Goal: Task Accomplishment & Management: Manage account settings

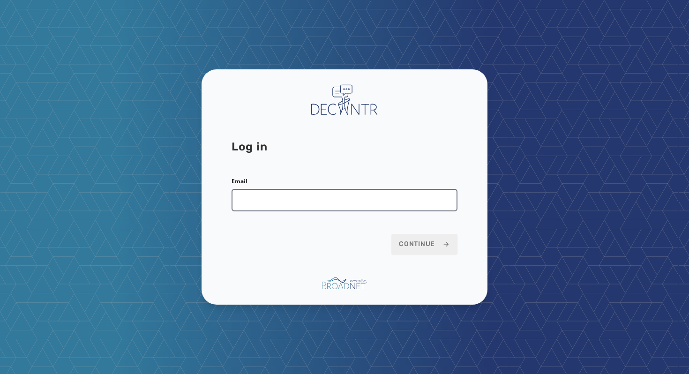
click at [292, 200] on input "Email" at bounding box center [345, 200] width 226 height 23
drag, startPoint x: 340, startPoint y: 199, endPoint x: 241, endPoint y: 203, distance: 98.5
click at [241, 203] on input "**********" at bounding box center [345, 200] width 226 height 23
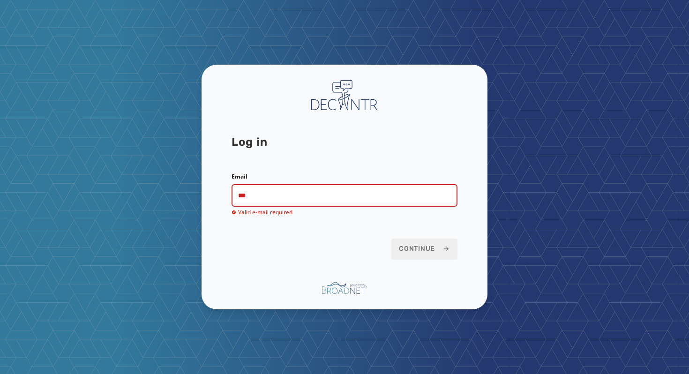
type input "**********"
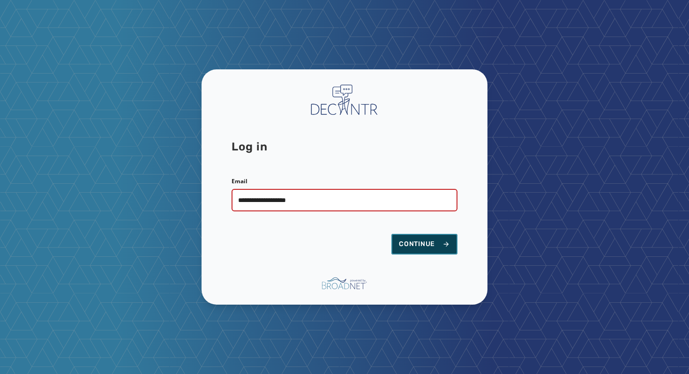
click at [407, 243] on span "Continue" at bounding box center [424, 244] width 51 height 9
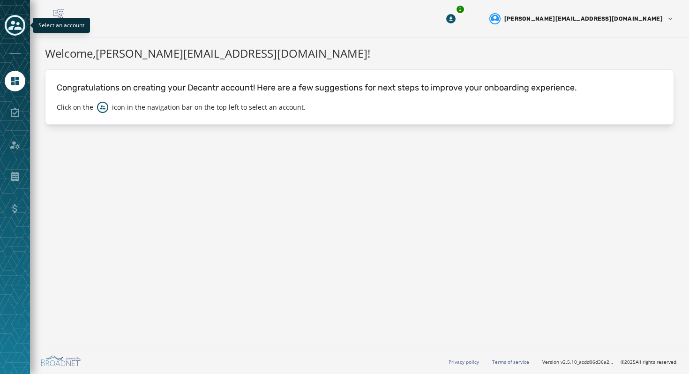
click at [19, 28] on icon "Toggle account select drawer" at bounding box center [14, 25] width 13 height 9
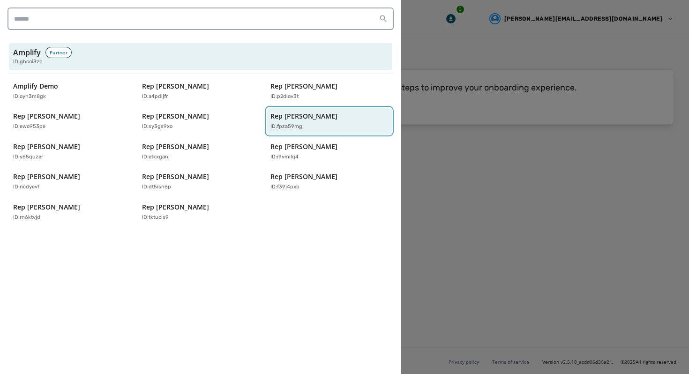
click at [286, 115] on p "Rep [PERSON_NAME]" at bounding box center [304, 116] width 67 height 9
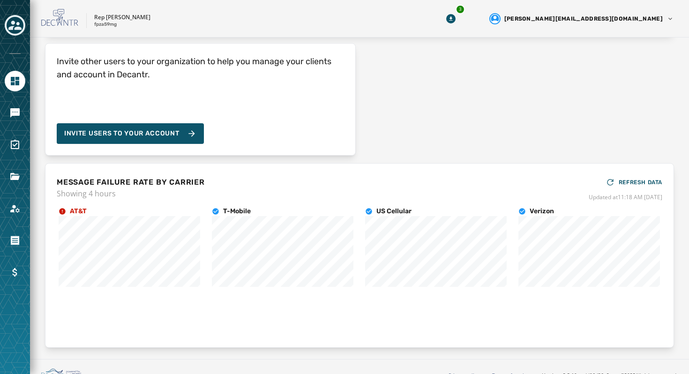
scroll to position [102, 0]
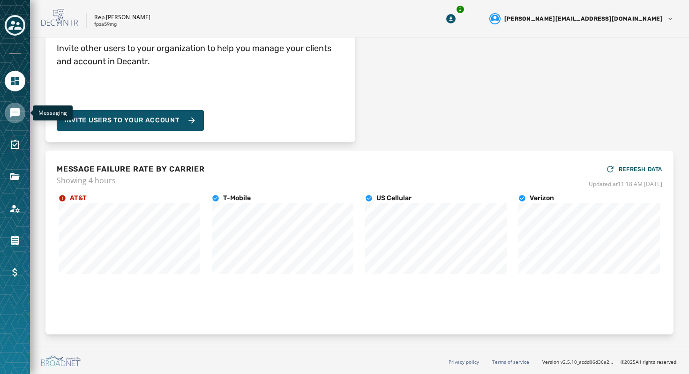
click at [17, 115] on icon "Navigate to Messaging" at bounding box center [14, 112] width 9 height 9
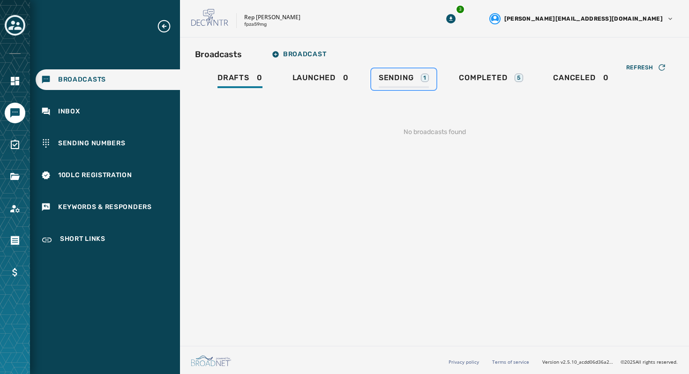
click at [413, 77] on span "Sending" at bounding box center [396, 77] width 35 height 9
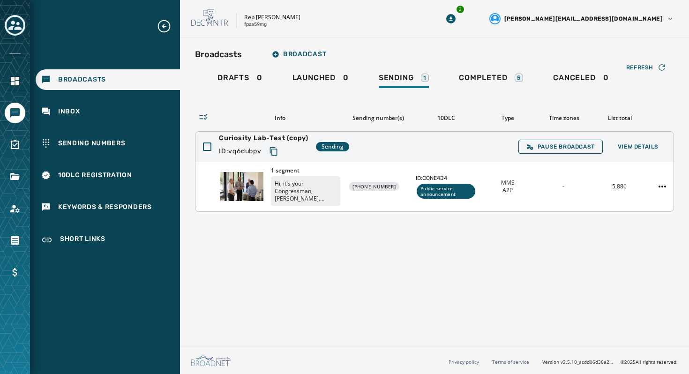
click at [248, 181] on img at bounding box center [242, 186] width 44 height 42
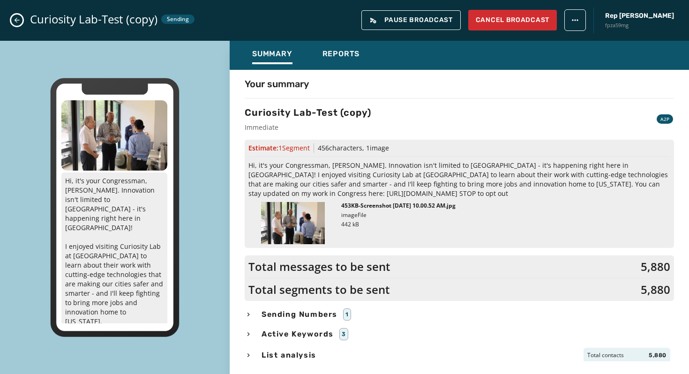
scroll to position [1, 0]
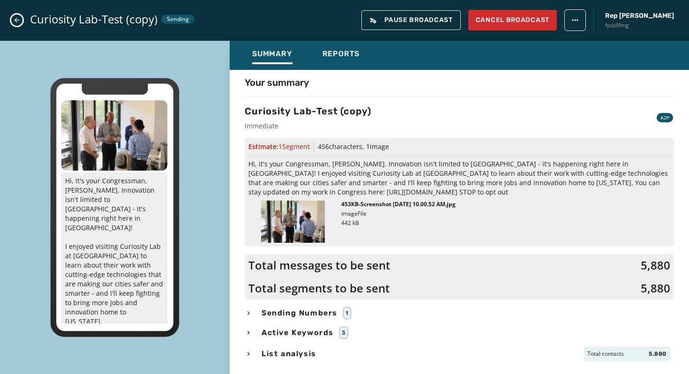
click at [248, 309] on icon "button" at bounding box center [249, 313] width 8 height 8
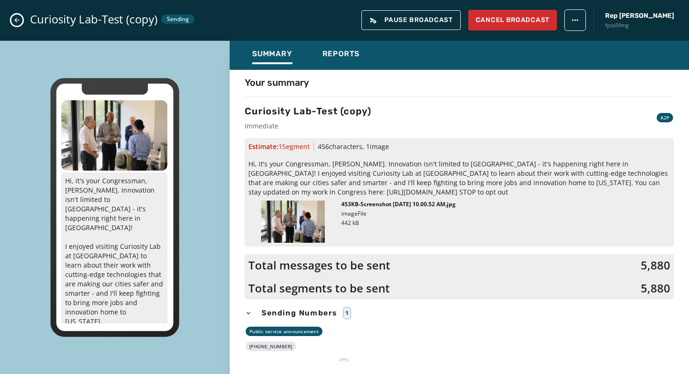
scroll to position [33, 0]
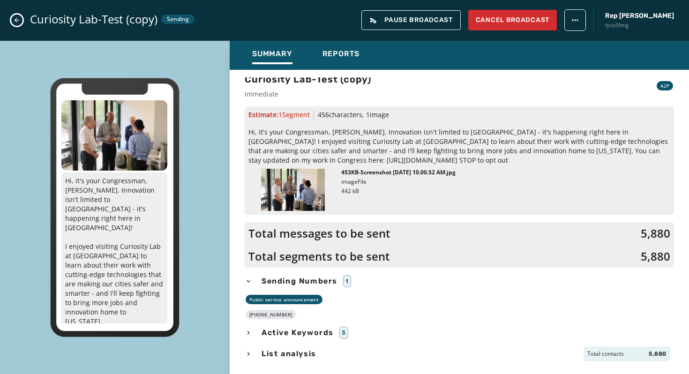
click at [246, 333] on icon "button" at bounding box center [249, 333] width 8 height 8
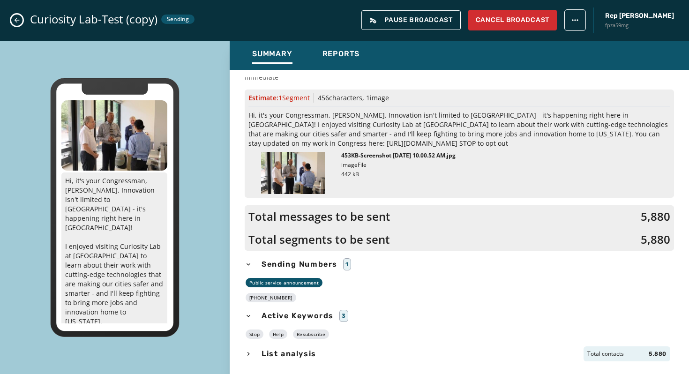
scroll to position [0, 0]
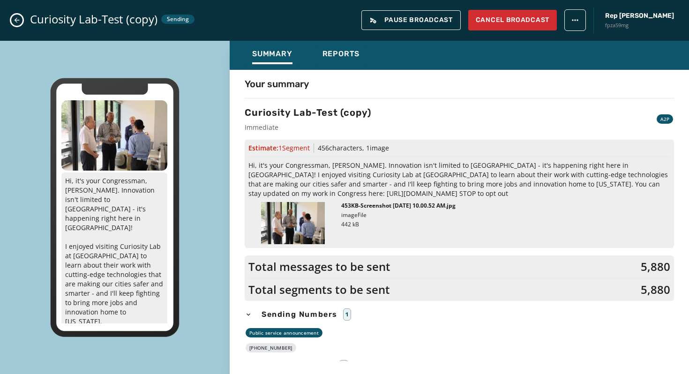
click at [21, 21] on button "Close admin drawer" at bounding box center [16, 20] width 11 height 11
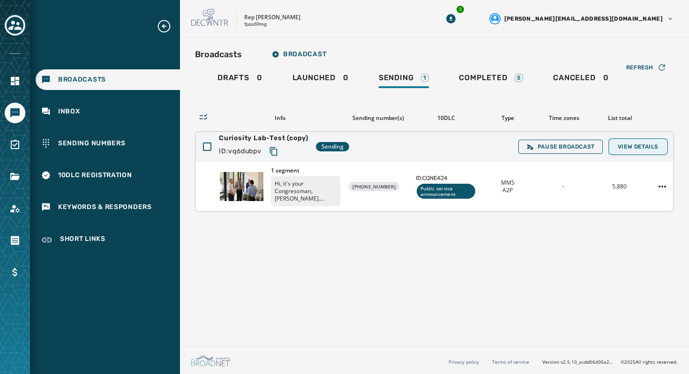
click at [646, 143] on span "View Details" at bounding box center [638, 147] width 41 height 8
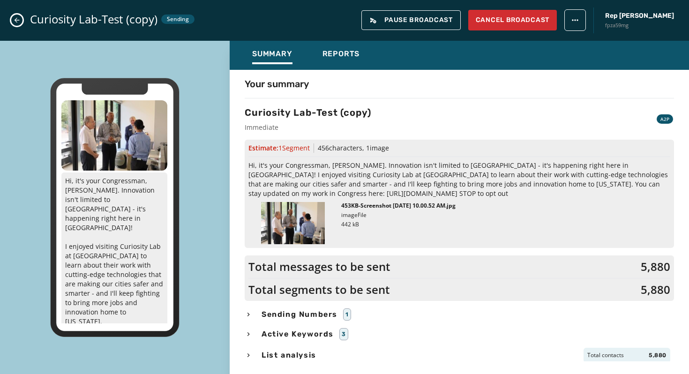
click at [16, 16] on button "Close admin drawer" at bounding box center [16, 20] width 11 height 11
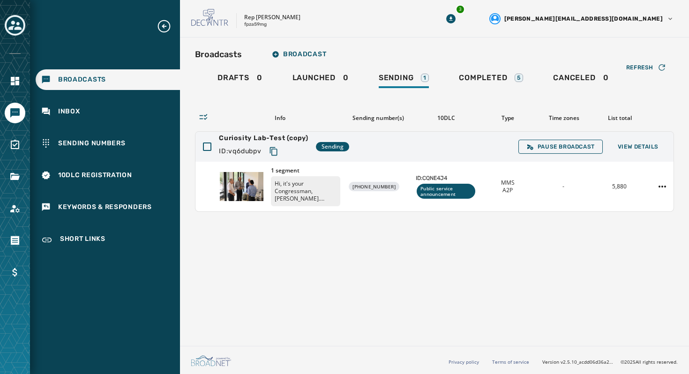
click at [386, 113] on div "Info Sending number(s) 10DLC Type Time zones List total" at bounding box center [434, 118] width 479 height 11
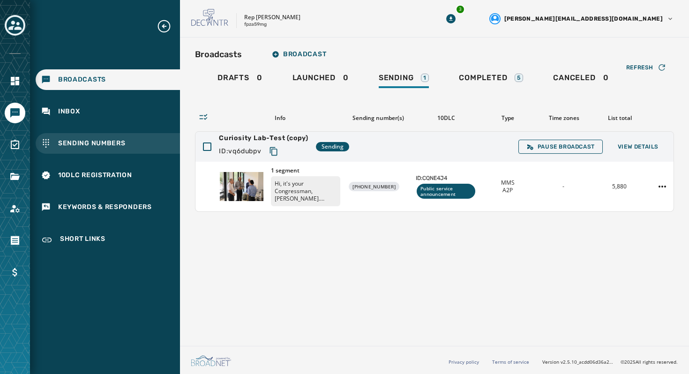
click at [136, 145] on div "Sending Numbers" at bounding box center [108, 143] width 144 height 21
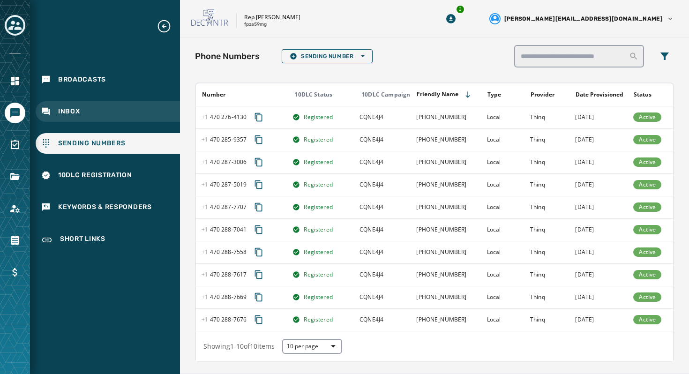
click at [105, 108] on div "Inbox" at bounding box center [108, 111] width 144 height 21
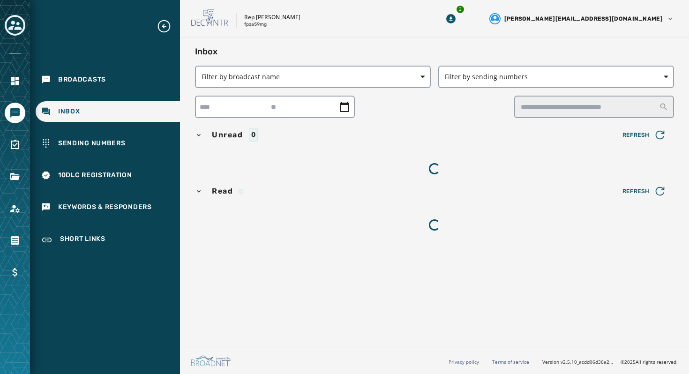
click at [108, 92] on div "Broadcasts Inbox Sending Numbers 10DLC Registration Keywords & Responders Short…" at bounding box center [105, 135] width 150 height 233
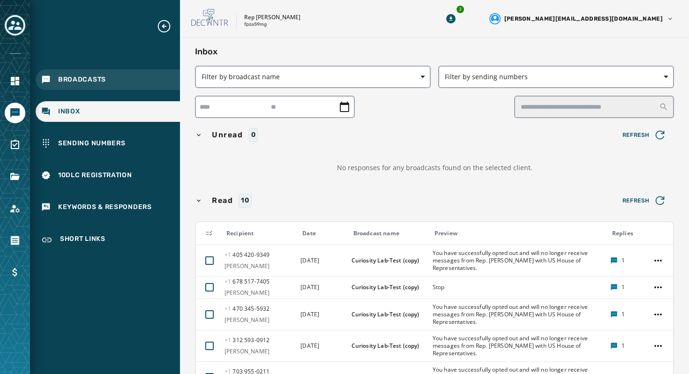
click at [112, 81] on div "Broadcasts" at bounding box center [108, 79] width 144 height 21
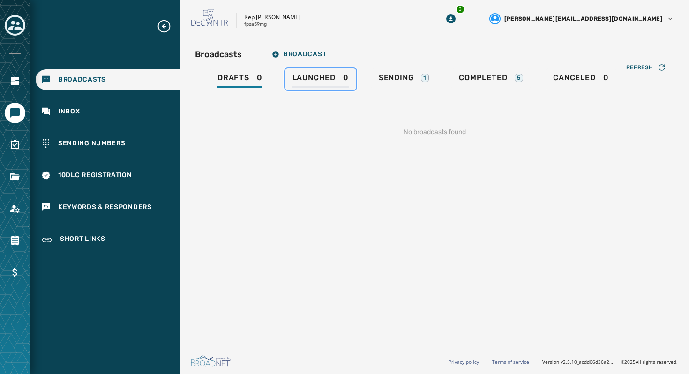
click at [308, 82] on span "Launched" at bounding box center [314, 77] width 43 height 9
click at [393, 81] on span "Sending" at bounding box center [396, 77] width 35 height 9
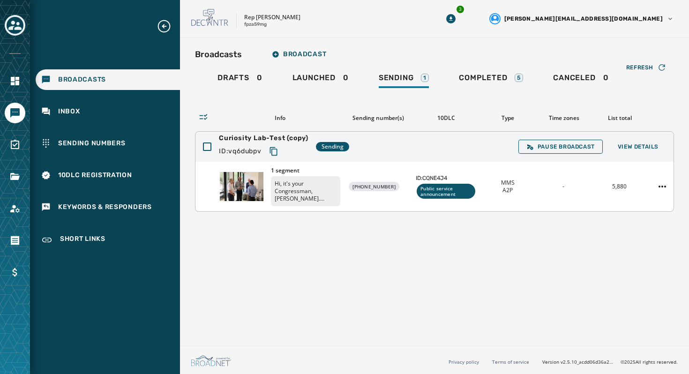
click at [413, 162] on div "1 segment Hi, it's your Congressman, [PERSON_NAME]. Innovation isn't limited to…" at bounding box center [434, 187] width 478 height 50
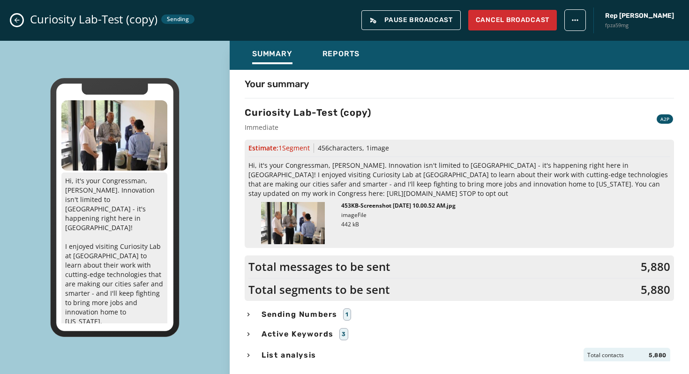
scroll to position [1, 0]
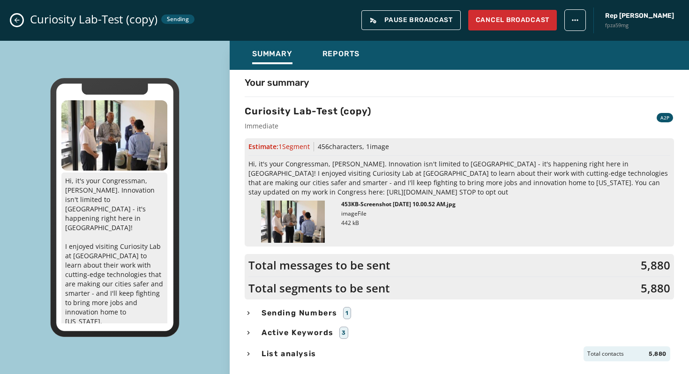
click at [16, 29] on div "Curiosity Lab-Test (copy) Sending Pause Broadcast Cancel Broadcast Rep Hank Joh…" at bounding box center [344, 20] width 689 height 41
click at [16, 25] on button "Close admin drawer" at bounding box center [16, 20] width 11 height 11
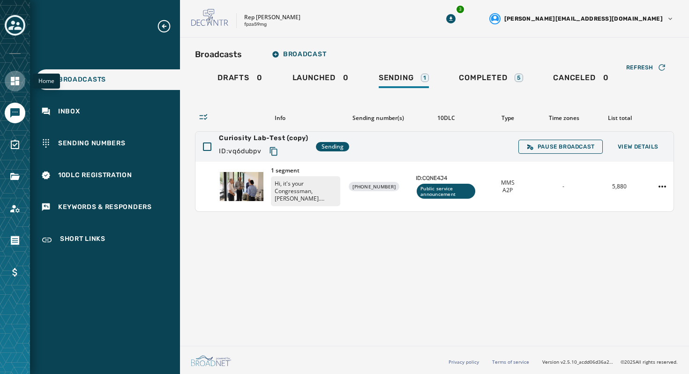
click at [13, 77] on icon "Navigate to Home" at bounding box center [15, 81] width 8 height 8
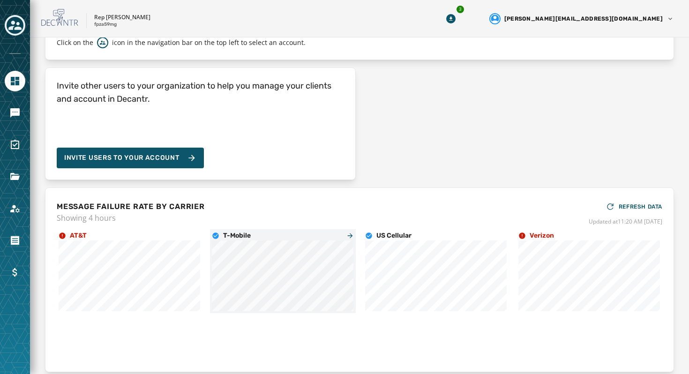
scroll to position [102, 0]
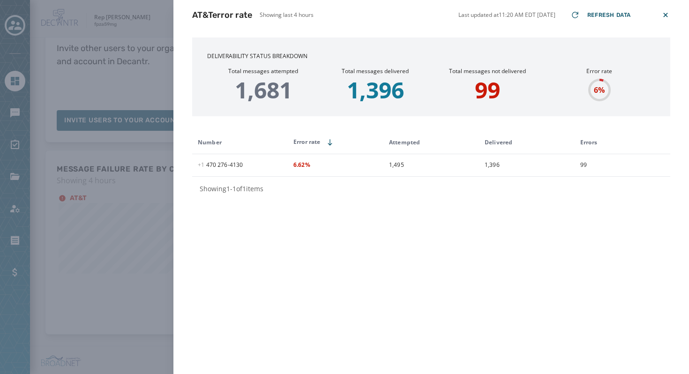
click at [139, 183] on div "AT&T error rate Showing last 4 hours Last updated at 11:20 AM EDT 9/9/2025 Refr…" at bounding box center [344, 187] width 689 height 374
click at [64, 198] on div "Verizon error rate Showing last 4 hours Last updated at 11:20 AM EDT 9/9/2025 R…" at bounding box center [344, 187] width 689 height 374
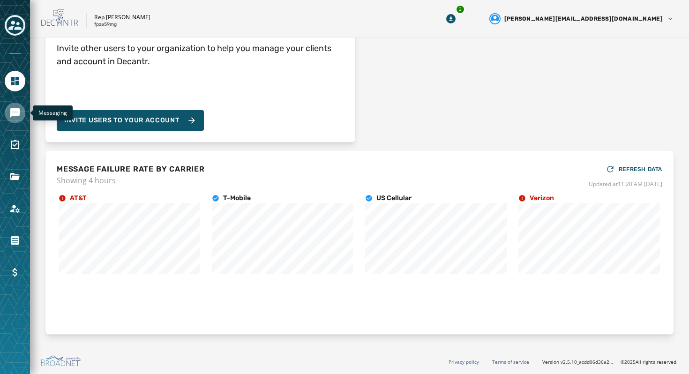
click at [12, 105] on link "Navigate to Messaging" at bounding box center [15, 113] width 21 height 21
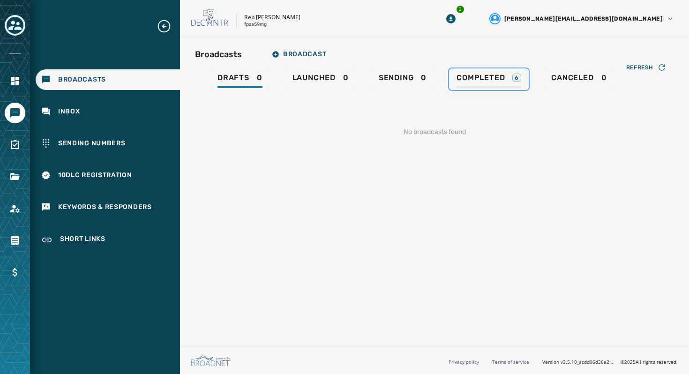
click at [473, 77] on span "Completed" at bounding box center [481, 77] width 48 height 9
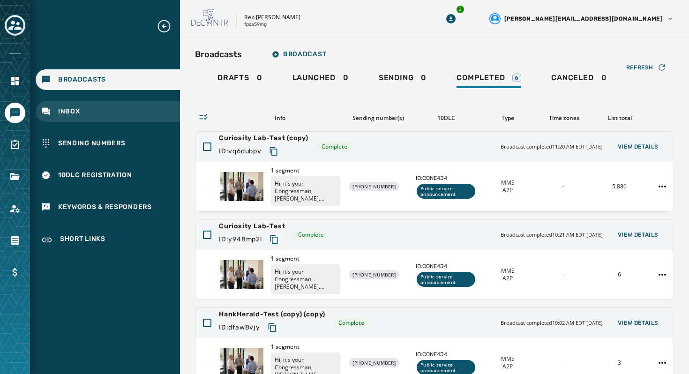
click at [117, 106] on div "Inbox" at bounding box center [108, 111] width 144 height 21
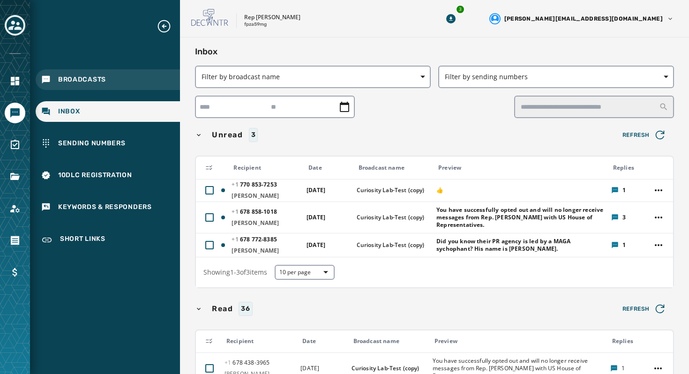
click at [100, 81] on span "Broadcasts" at bounding box center [82, 79] width 48 height 9
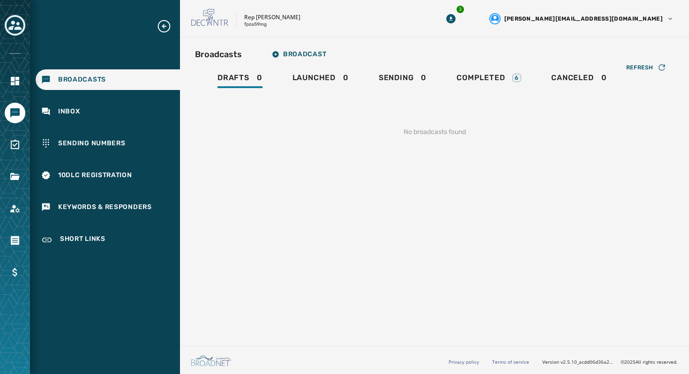
click at [91, 83] on span "Broadcasts" at bounding box center [82, 79] width 48 height 9
click at [467, 78] on span "Completed" at bounding box center [481, 77] width 48 height 9
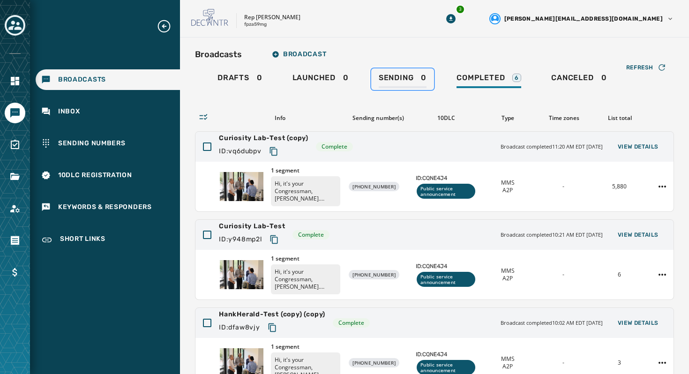
click at [397, 77] on span "Sending" at bounding box center [396, 77] width 35 height 9
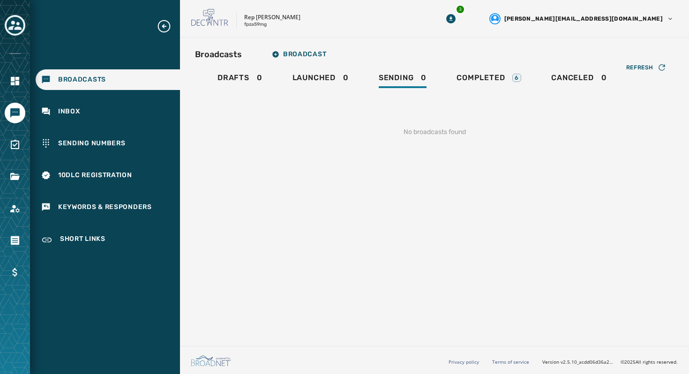
click at [448, 80] on div "Drafts 0 Launched 0 Sending 0 Completed 6 Canceled 0" at bounding box center [434, 79] width 479 height 22
click at [465, 79] on span "Completed" at bounding box center [481, 77] width 48 height 9
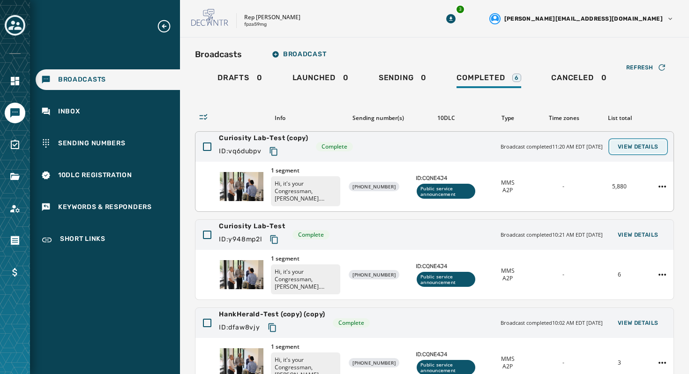
click at [647, 147] on span "View Details" at bounding box center [638, 147] width 41 height 8
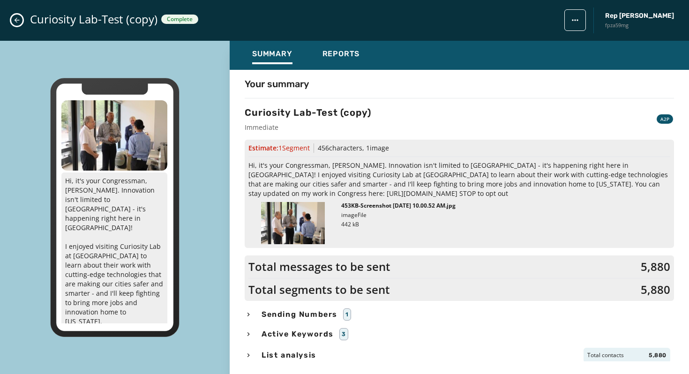
scroll to position [1, 0]
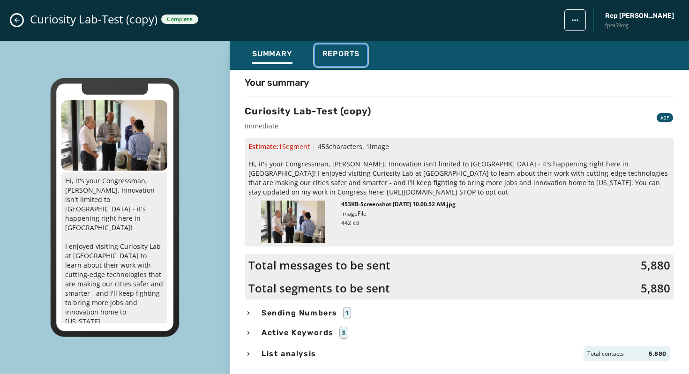
click at [357, 54] on span "Reports" at bounding box center [342, 53] width 38 height 9
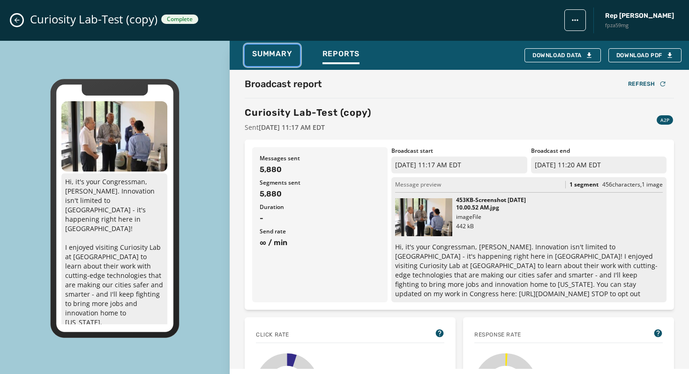
click at [297, 65] on button "Summary" at bounding box center [272, 56] width 55 height 22
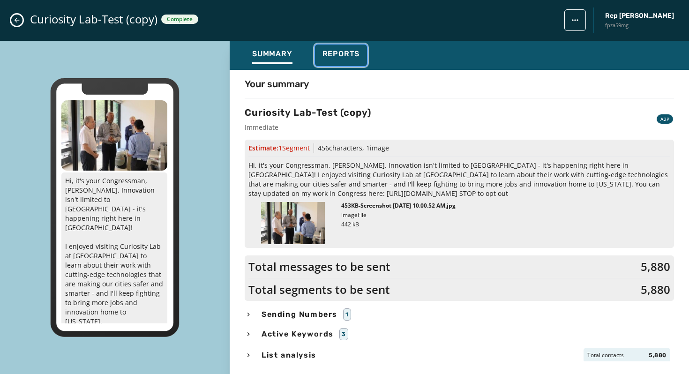
click at [349, 60] on div "Reports" at bounding box center [342, 56] width 38 height 15
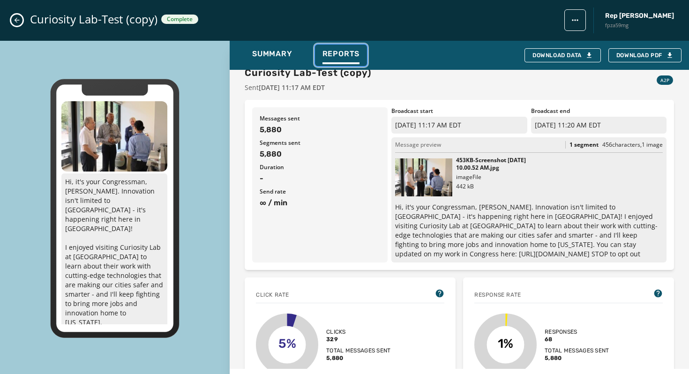
scroll to position [0, 0]
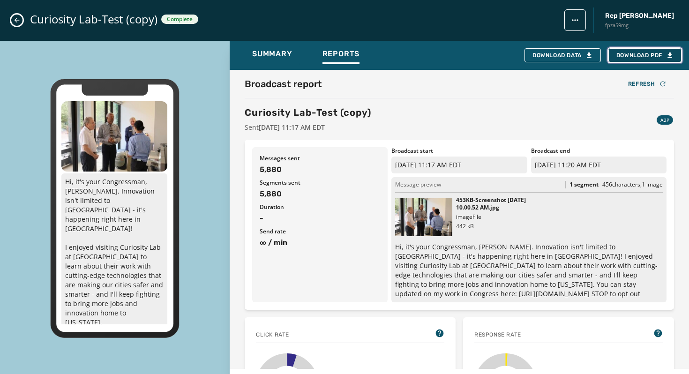
click at [627, 60] on button "Download PDF" at bounding box center [645, 55] width 73 height 14
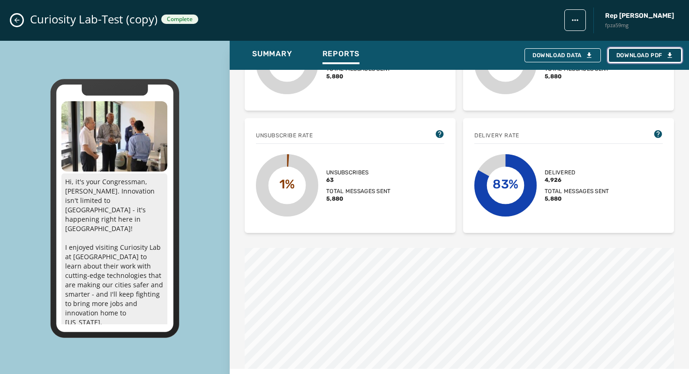
scroll to position [255, 0]
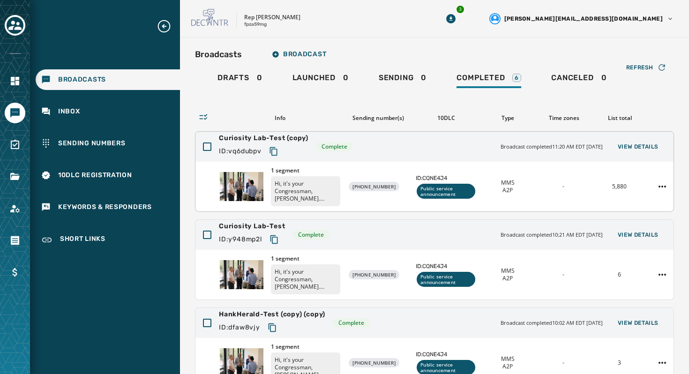
click at [388, 176] on div "1 segment Hi, it's your Congressman, [PERSON_NAME]. Innovation isn't limited to…" at bounding box center [434, 187] width 478 height 50
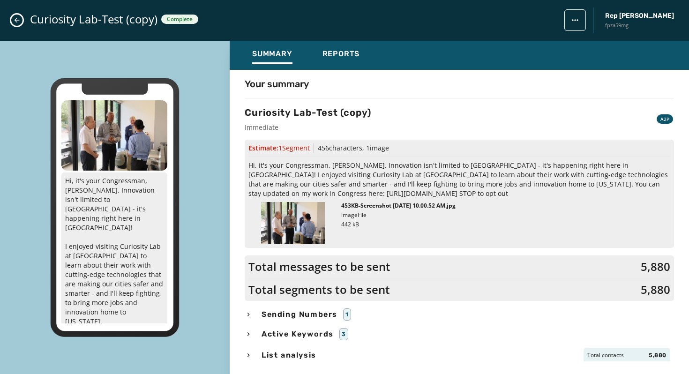
scroll to position [1, 0]
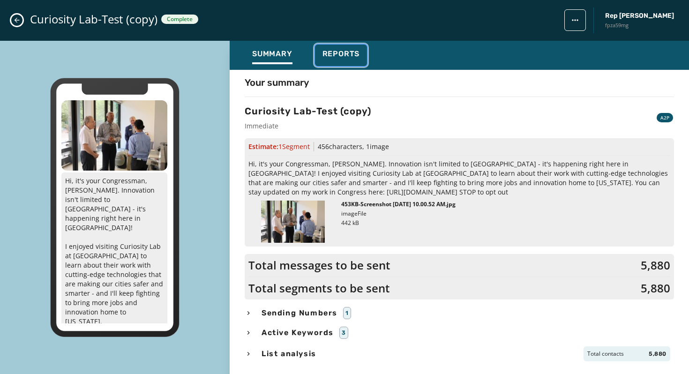
click at [338, 62] on div "Reports" at bounding box center [342, 56] width 38 height 15
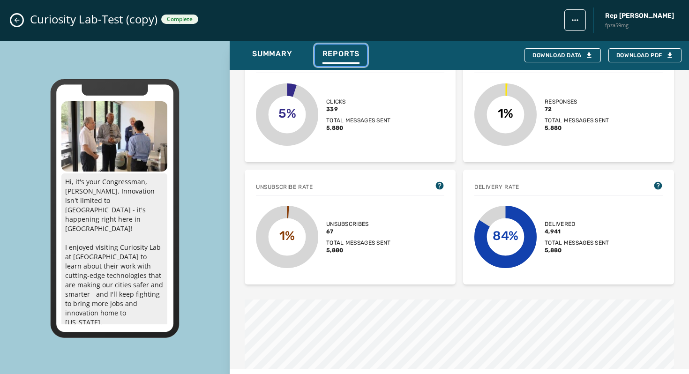
scroll to position [268, 0]
